Goal: Find specific page/section: Find specific page/section

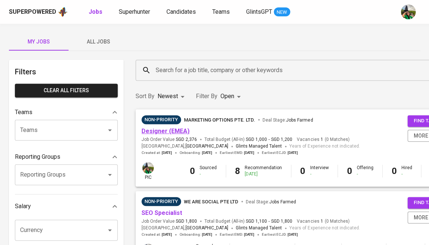
click at [166, 130] on link "Designer (EMEA)" at bounding box center [165, 131] width 48 height 7
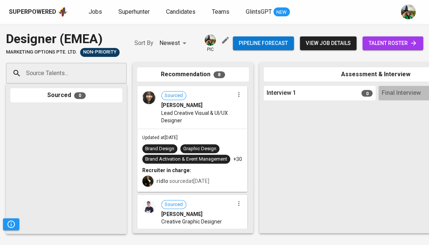
click at [403, 46] on span "talent roster" at bounding box center [392, 43] width 49 height 9
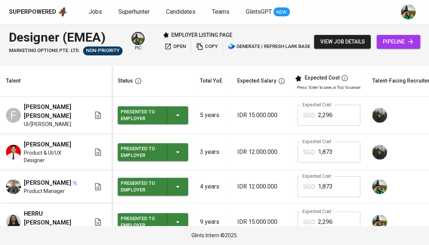
click at [402, 39] on span "pipeline" at bounding box center [398, 41] width 32 height 9
